Goal: Find contact information: Obtain details needed to contact an individual or organization

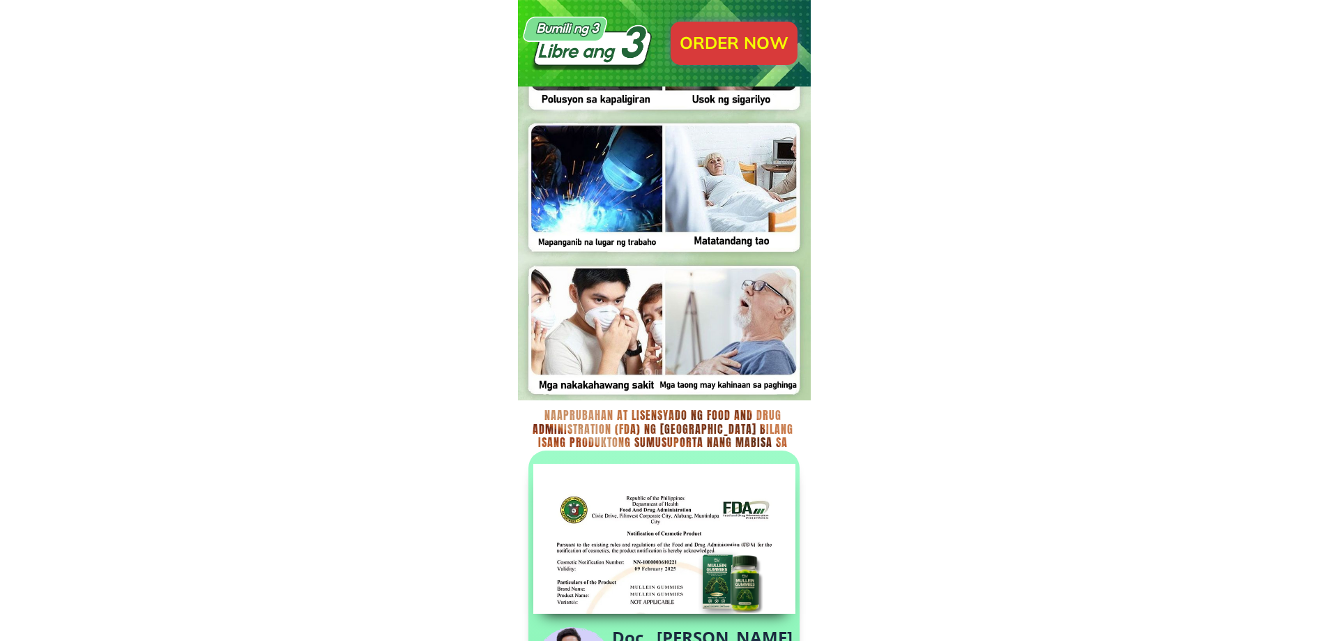
scroll to position [4532, 0]
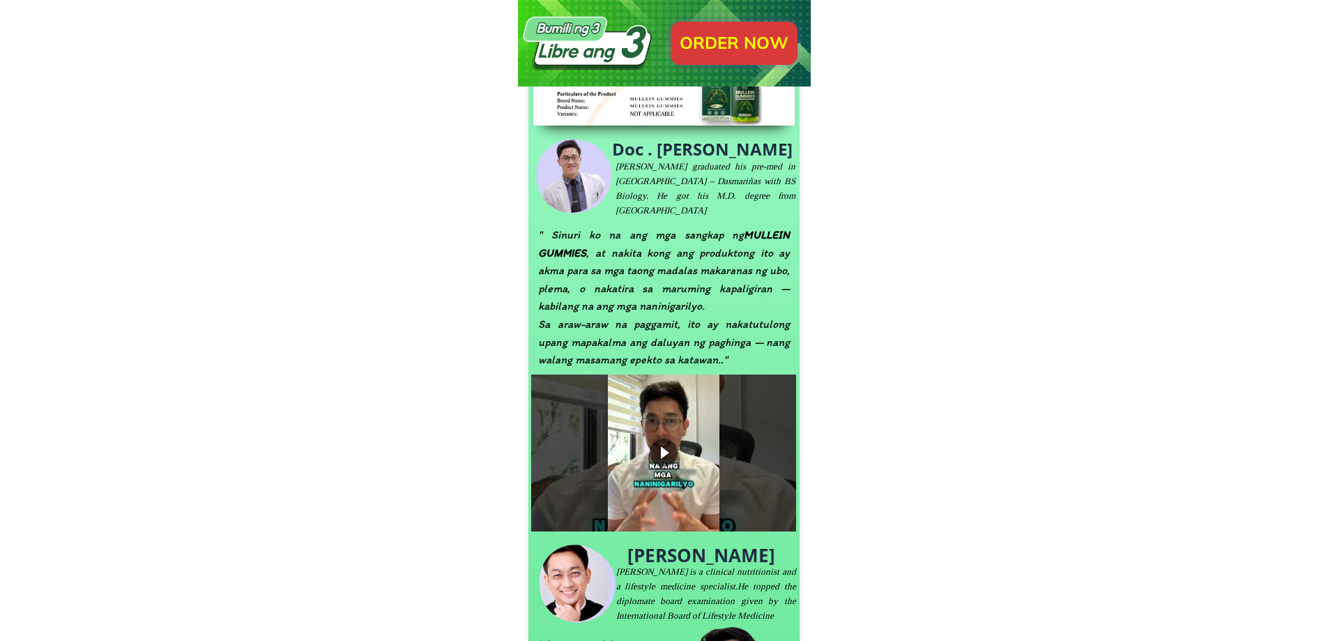
drag, startPoint x: 734, startPoint y: 356, endPoint x: 294, endPoint y: 79, distance: 520.4
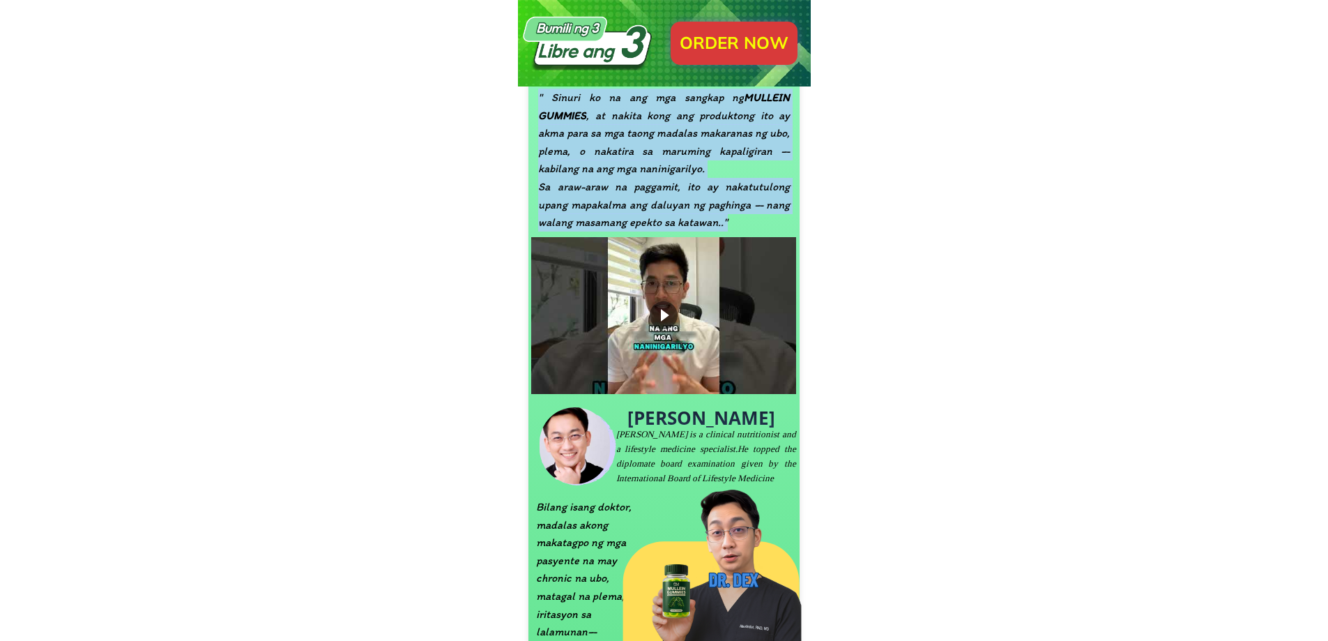
scroll to position [4811, 0]
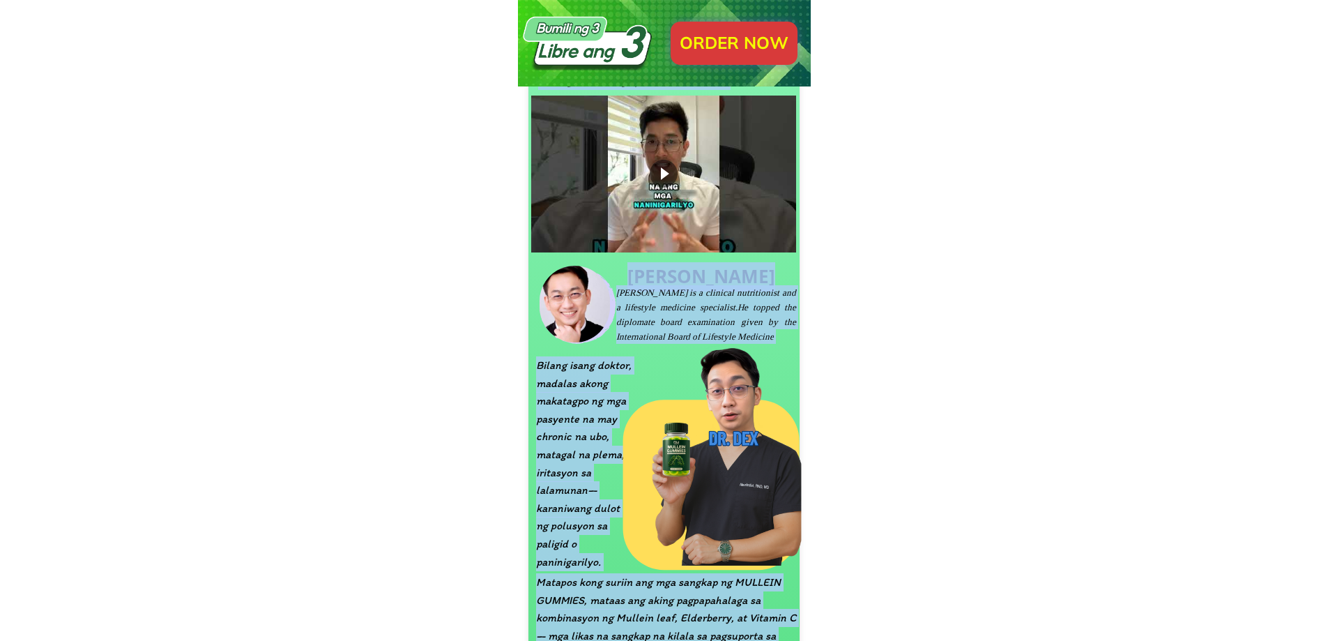
drag, startPoint x: 730, startPoint y: 566, endPoint x: 386, endPoint y: 344, distance: 410.0
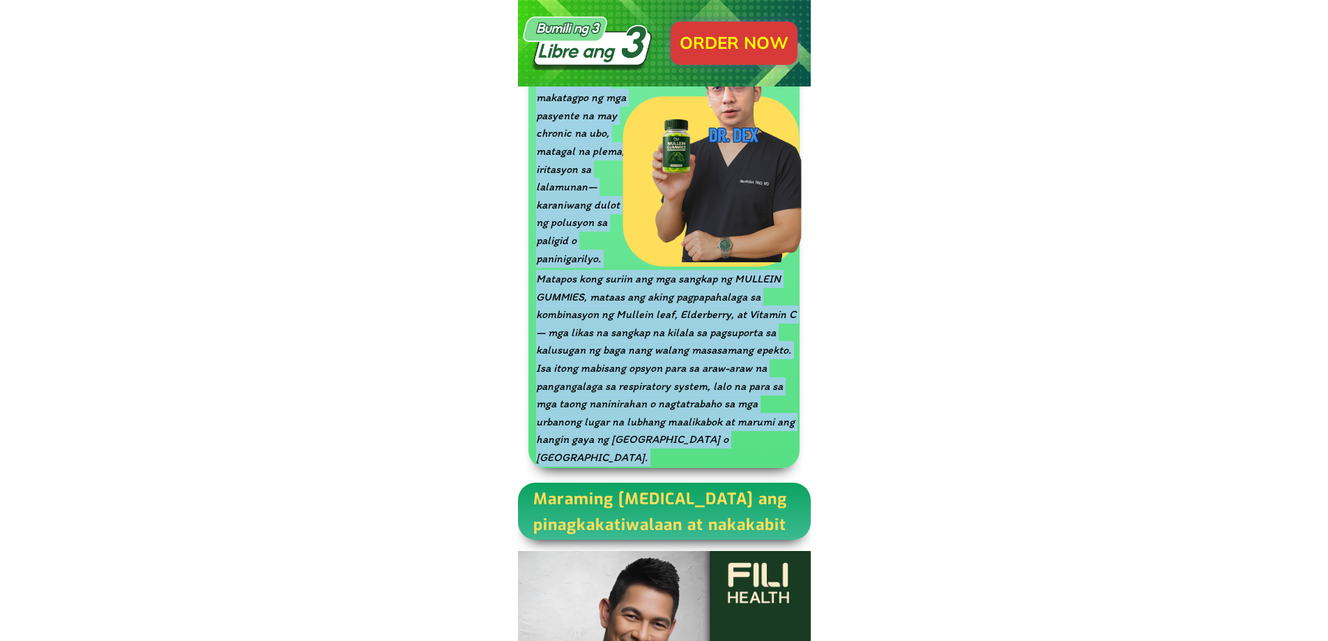
scroll to position [5926, 0]
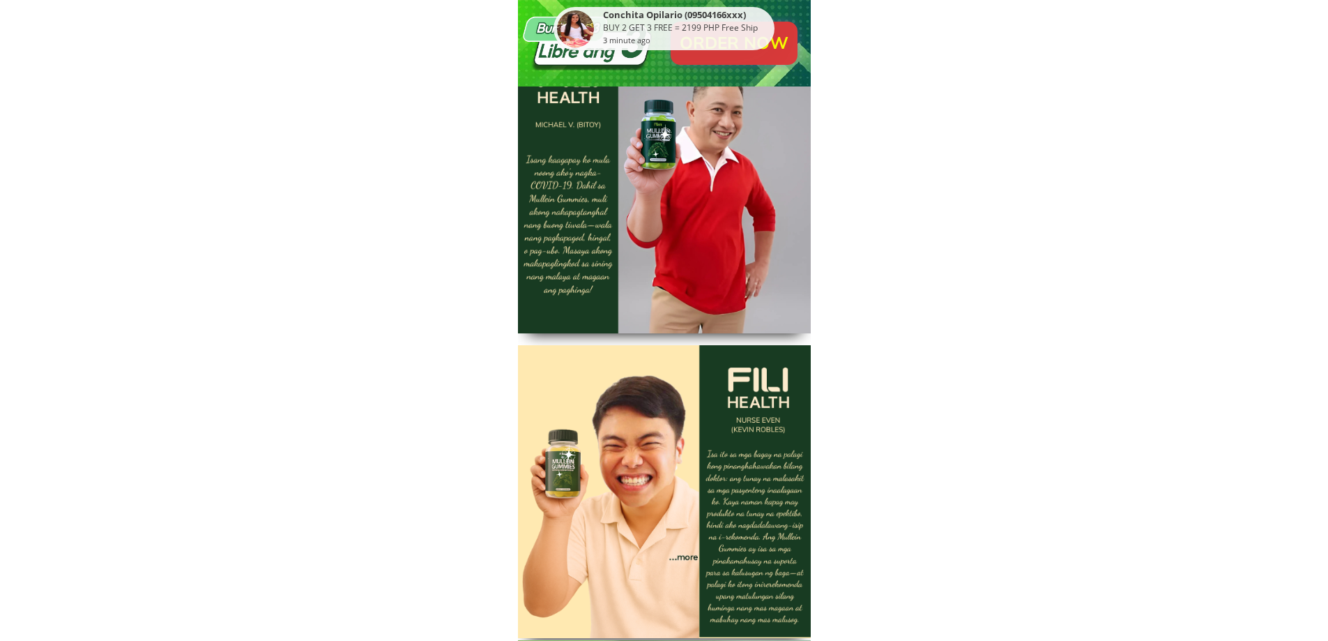
drag, startPoint x: 640, startPoint y: 390, endPoint x: 502, endPoint y: 261, distance: 188.9
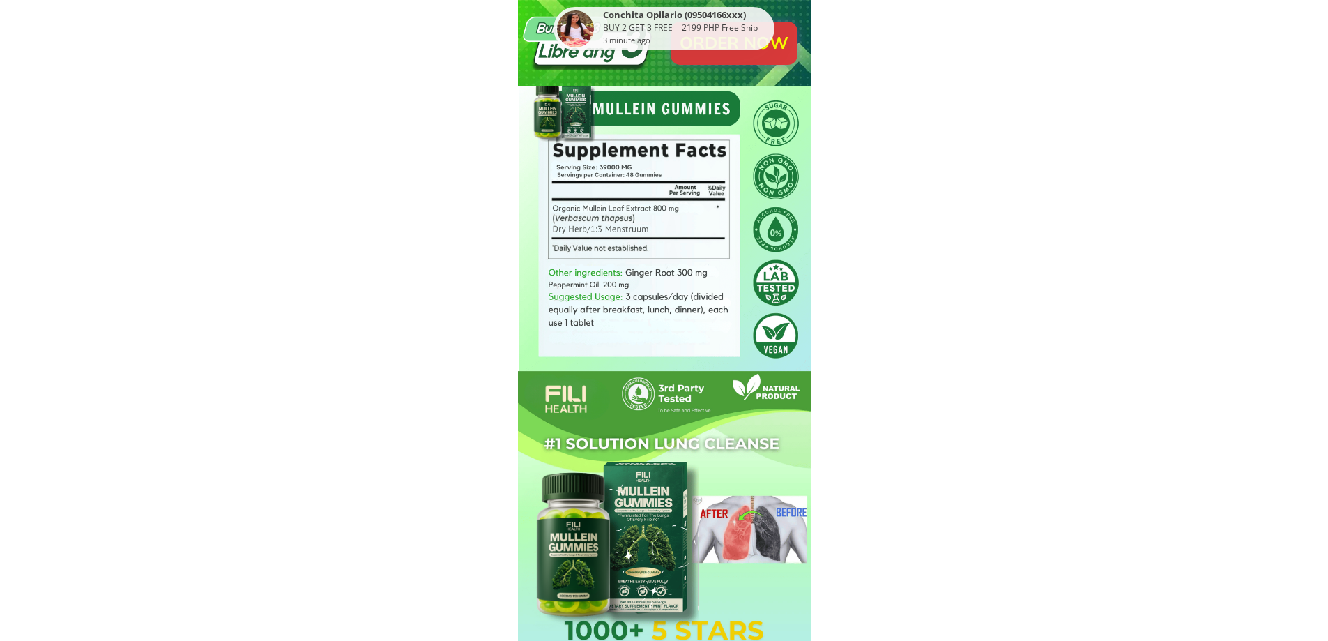
scroll to position [7460, 0]
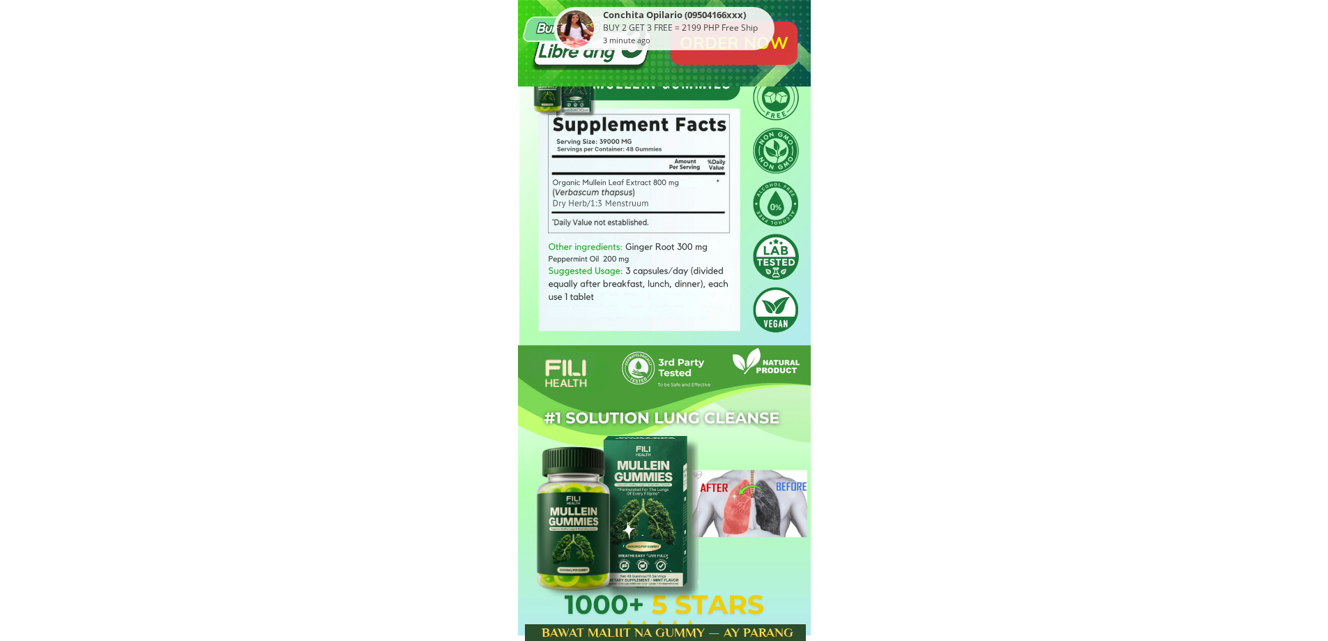
drag, startPoint x: 710, startPoint y: 273, endPoint x: 381, endPoint y: 112, distance: 367.3
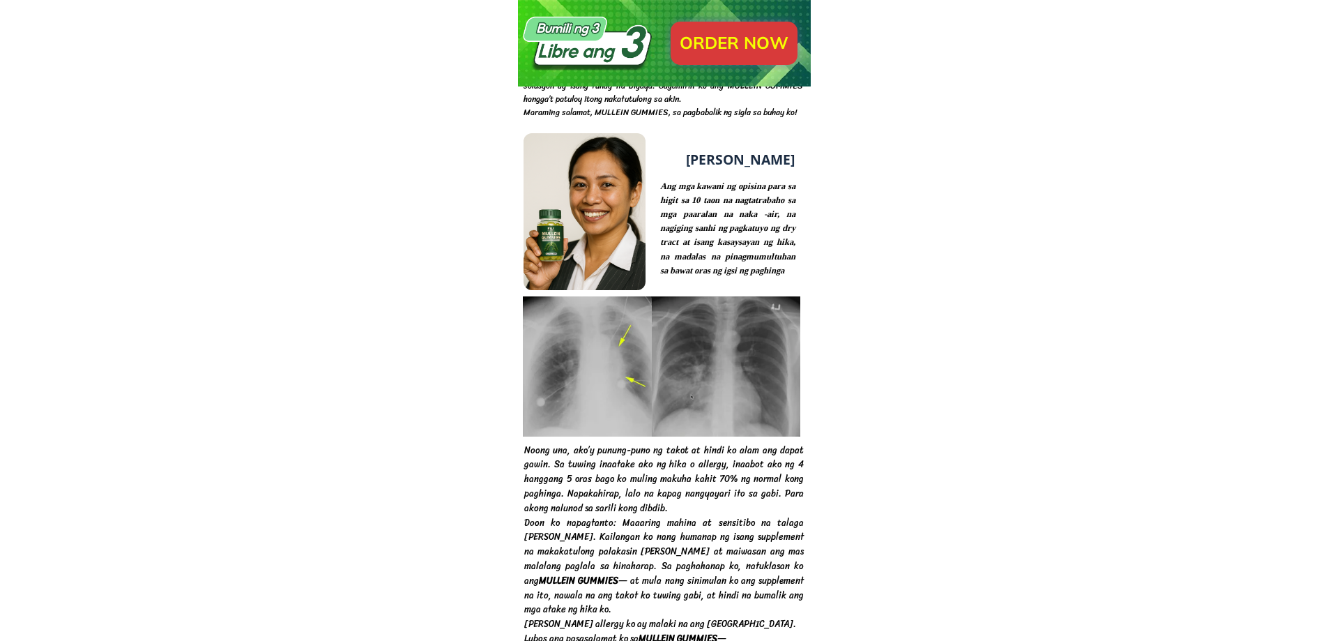
scroll to position [9761, 0]
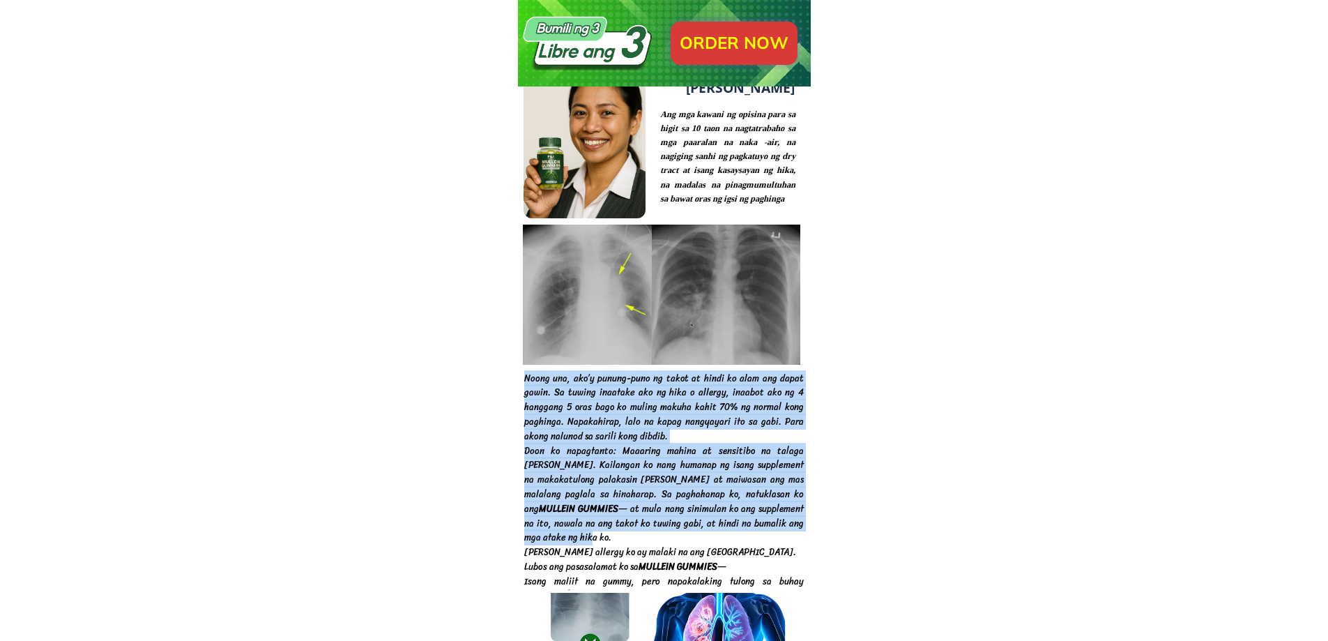
drag, startPoint x: 769, startPoint y: 527, endPoint x: 446, endPoint y: 324, distance: 381.3
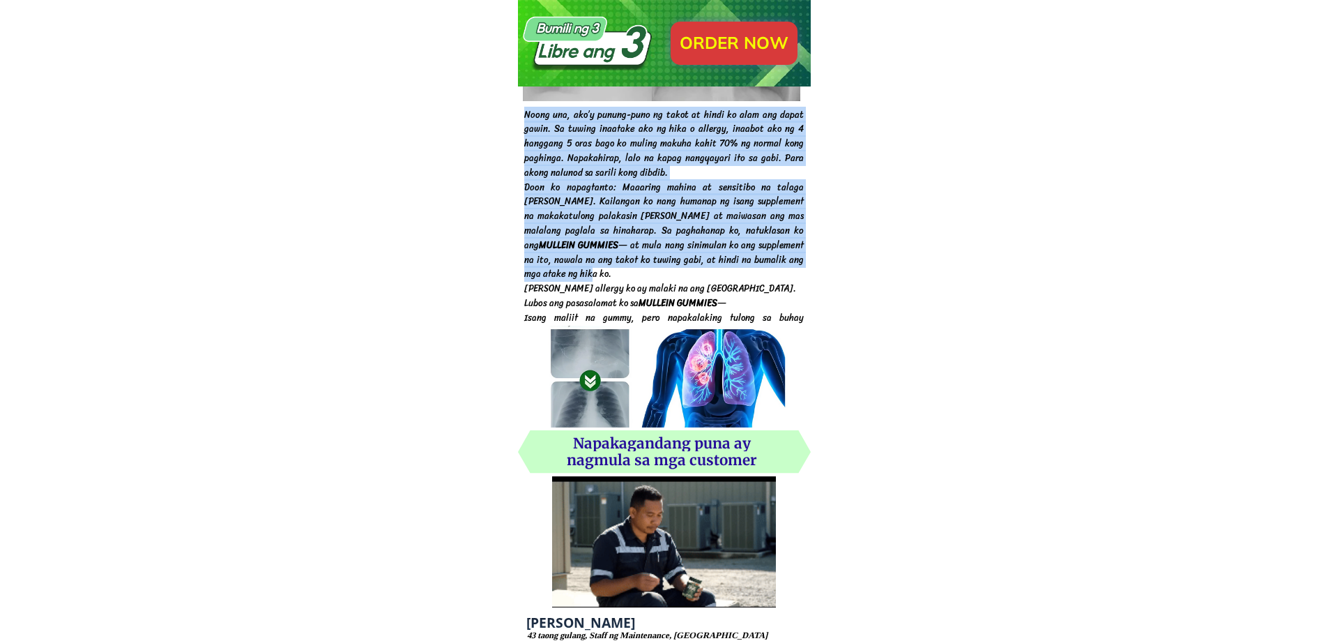
scroll to position [11435, 0]
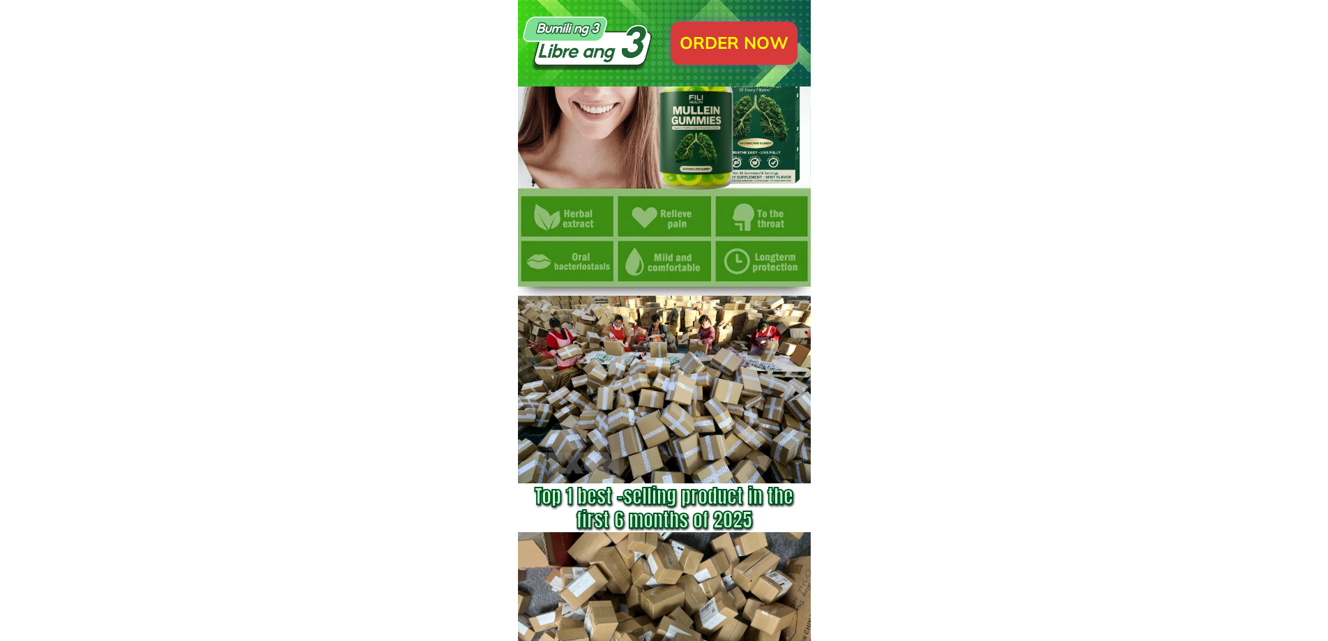
drag, startPoint x: 800, startPoint y: 459, endPoint x: 717, endPoint y: 418, distance: 92.9
click at [717, 418] on div at bounding box center [664, 390] width 293 height 188
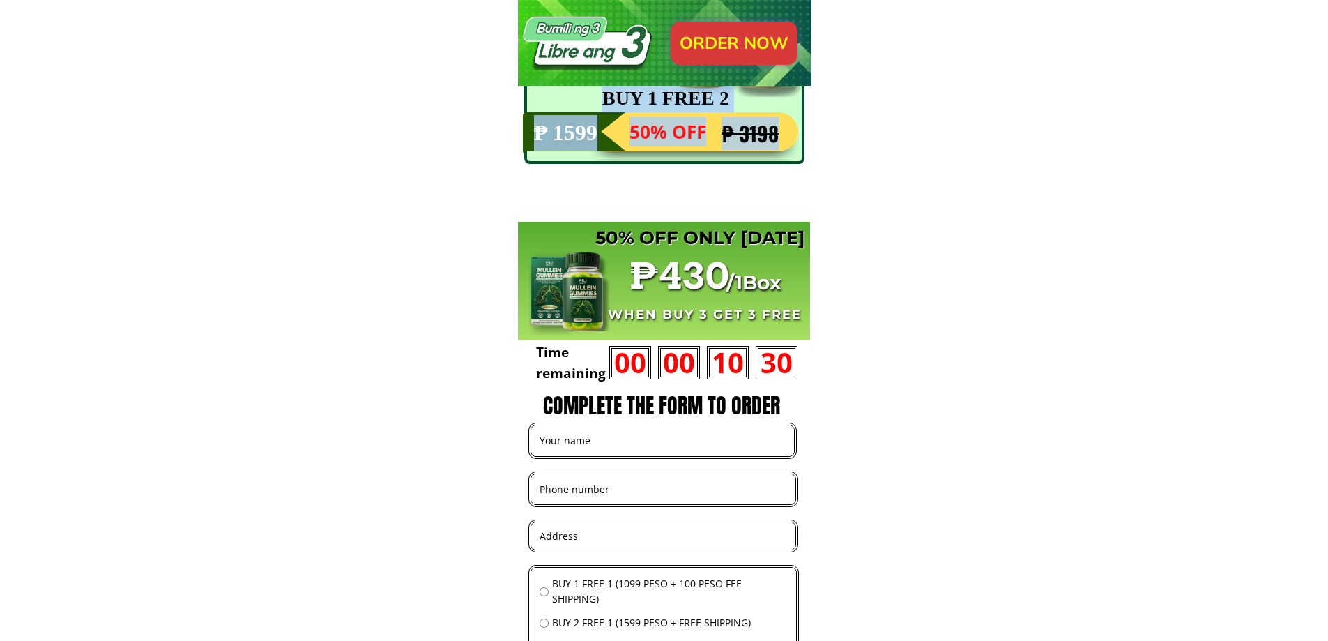
scroll to position [13247, 0]
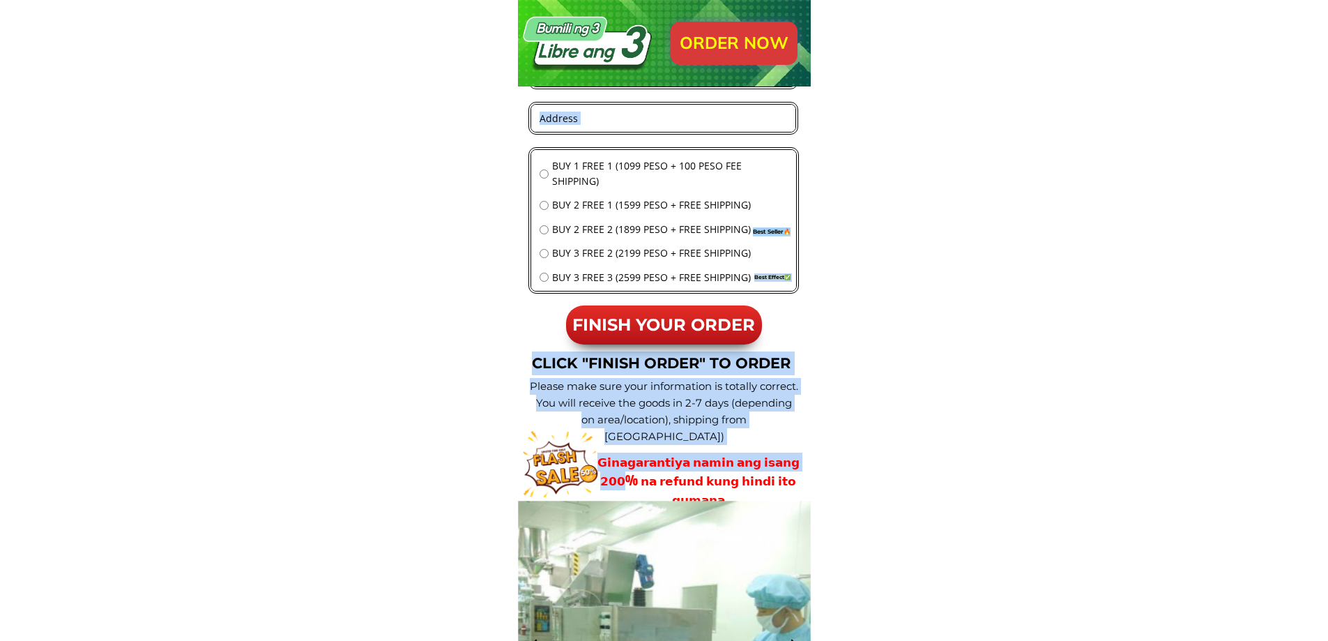
drag, startPoint x: 789, startPoint y: 463, endPoint x: 441, endPoint y: 327, distance: 373.5
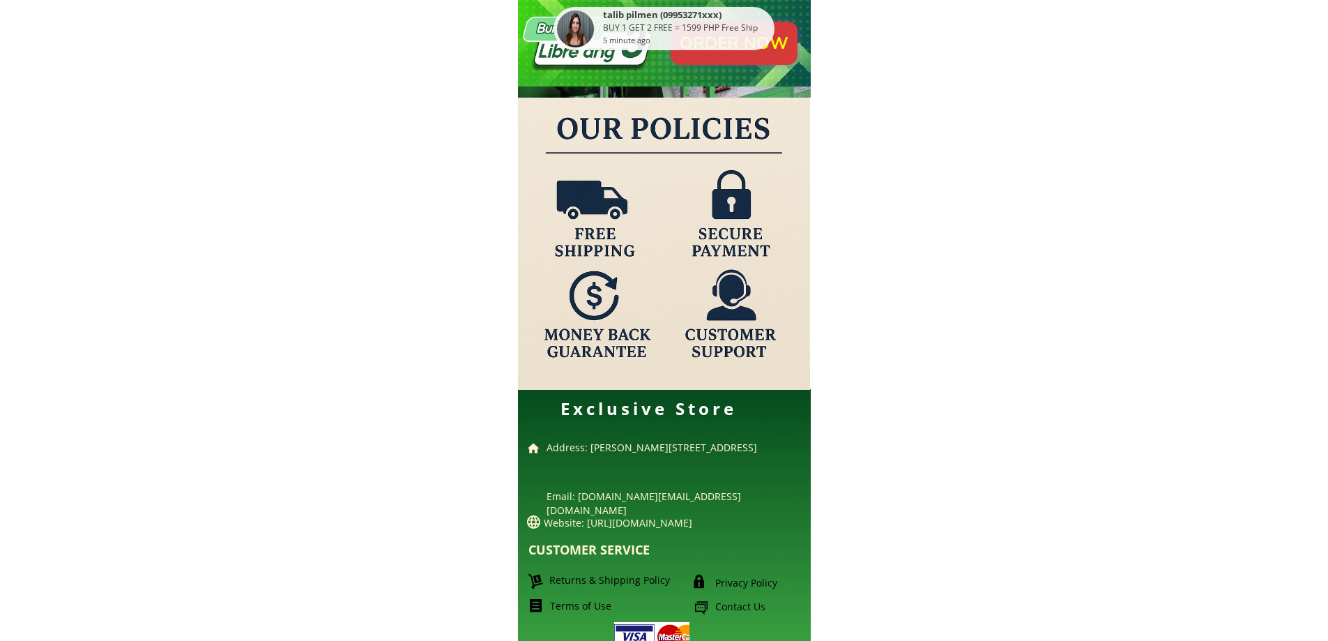
scroll to position [14013, 0]
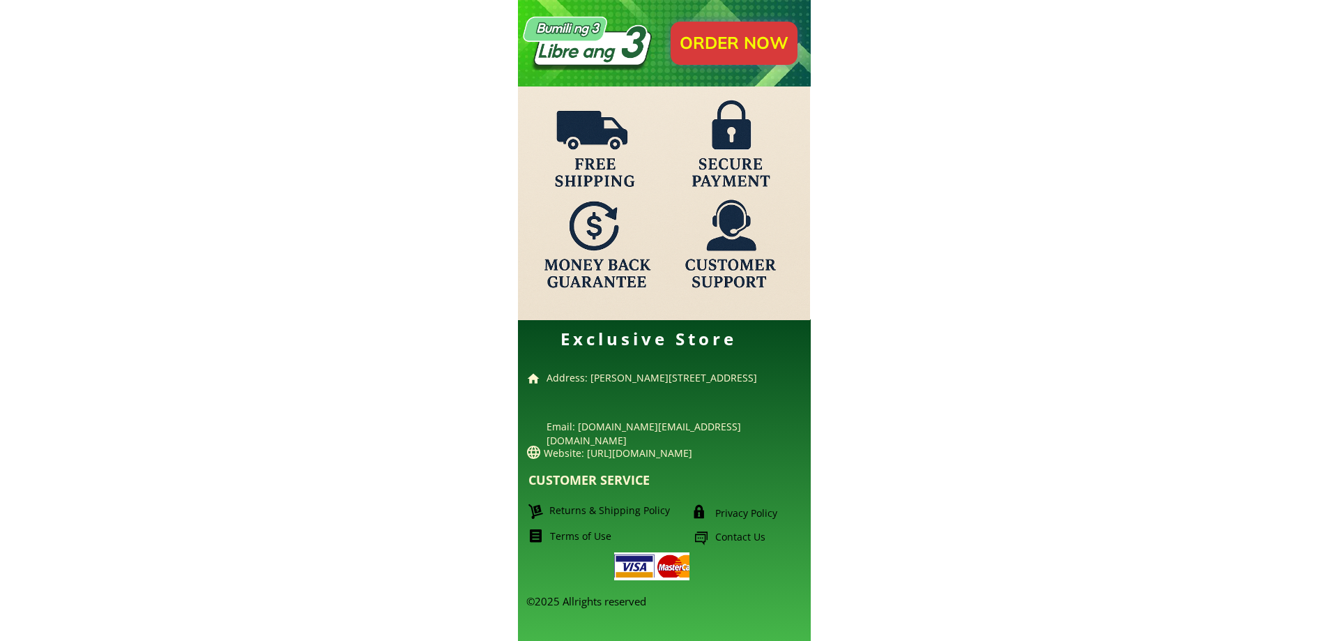
click at [738, 539] on p "Contact Us" at bounding box center [762, 537] width 95 height 14
click at [669, 494] on div "©2025 Allrights reserved Exclusive Store Email: Mulleingummiesph.support@gmail.…" at bounding box center [661, 467] width 296 height 280
click at [759, 535] on p "Contact Us" at bounding box center [762, 537] width 95 height 14
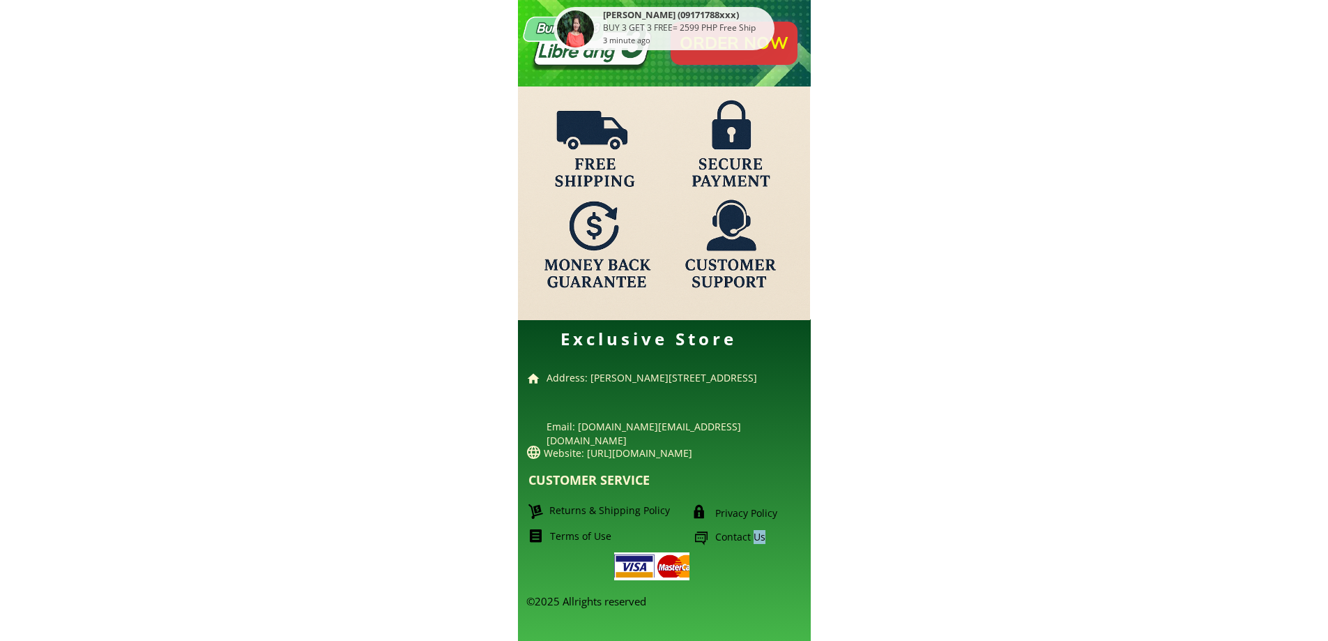
click at [759, 535] on p "Contact Us" at bounding box center [762, 537] width 95 height 14
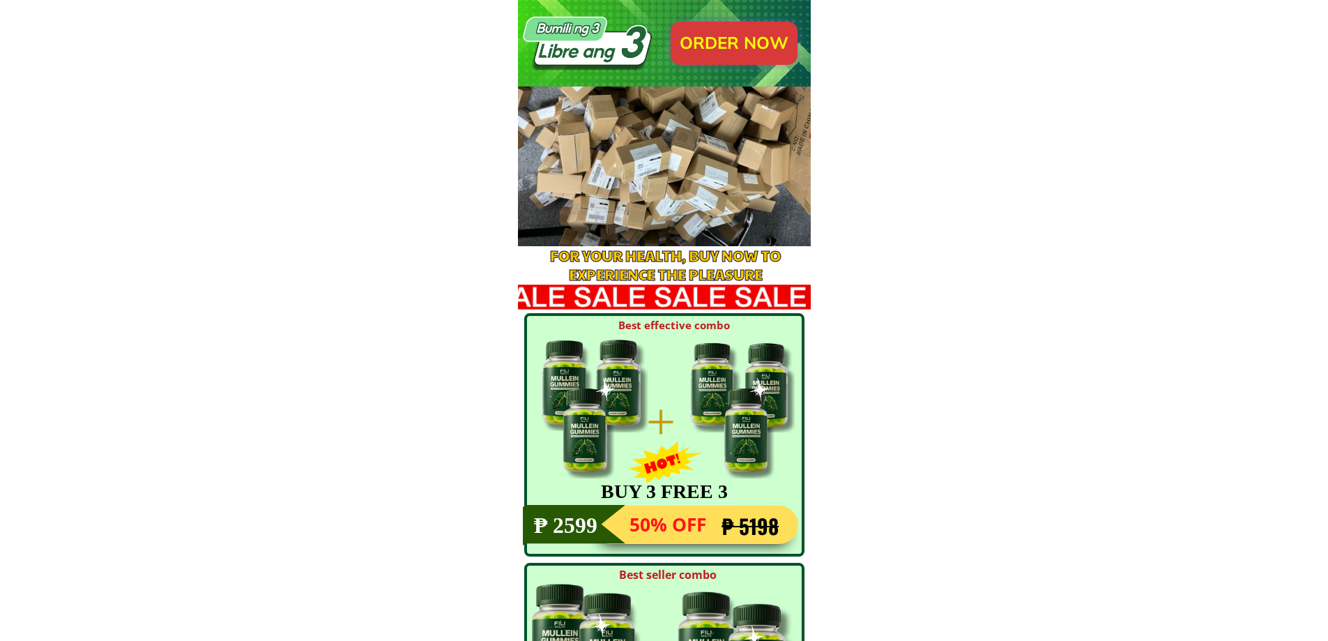
scroll to position [11852, 0]
